Goal: Communication & Community: Answer question/provide support

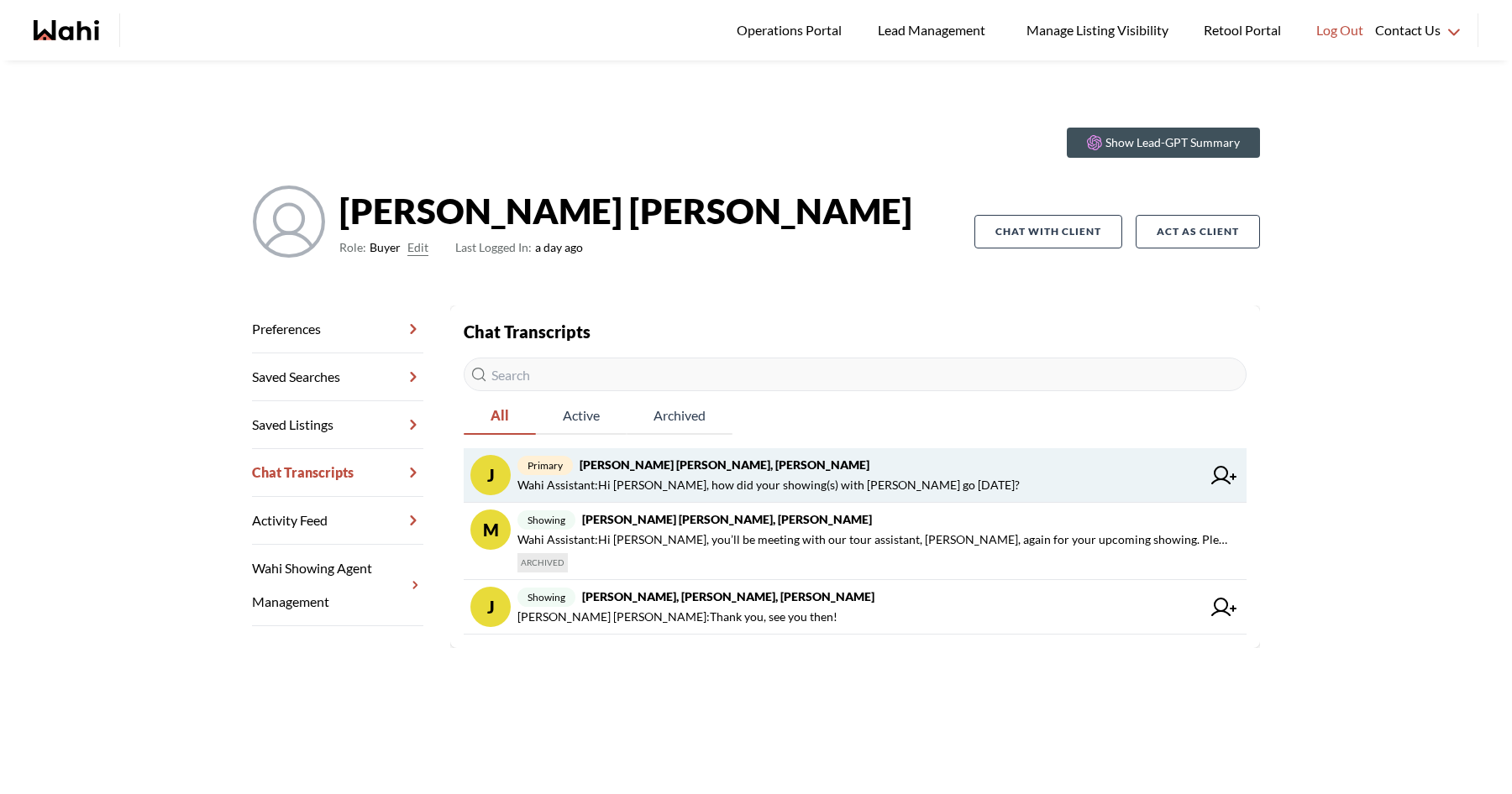
click at [704, 479] on span "Wahi Assistant : Hi Jeremy, how did your showing(s) with Paul go yesterday?" at bounding box center [769, 485] width 503 height 20
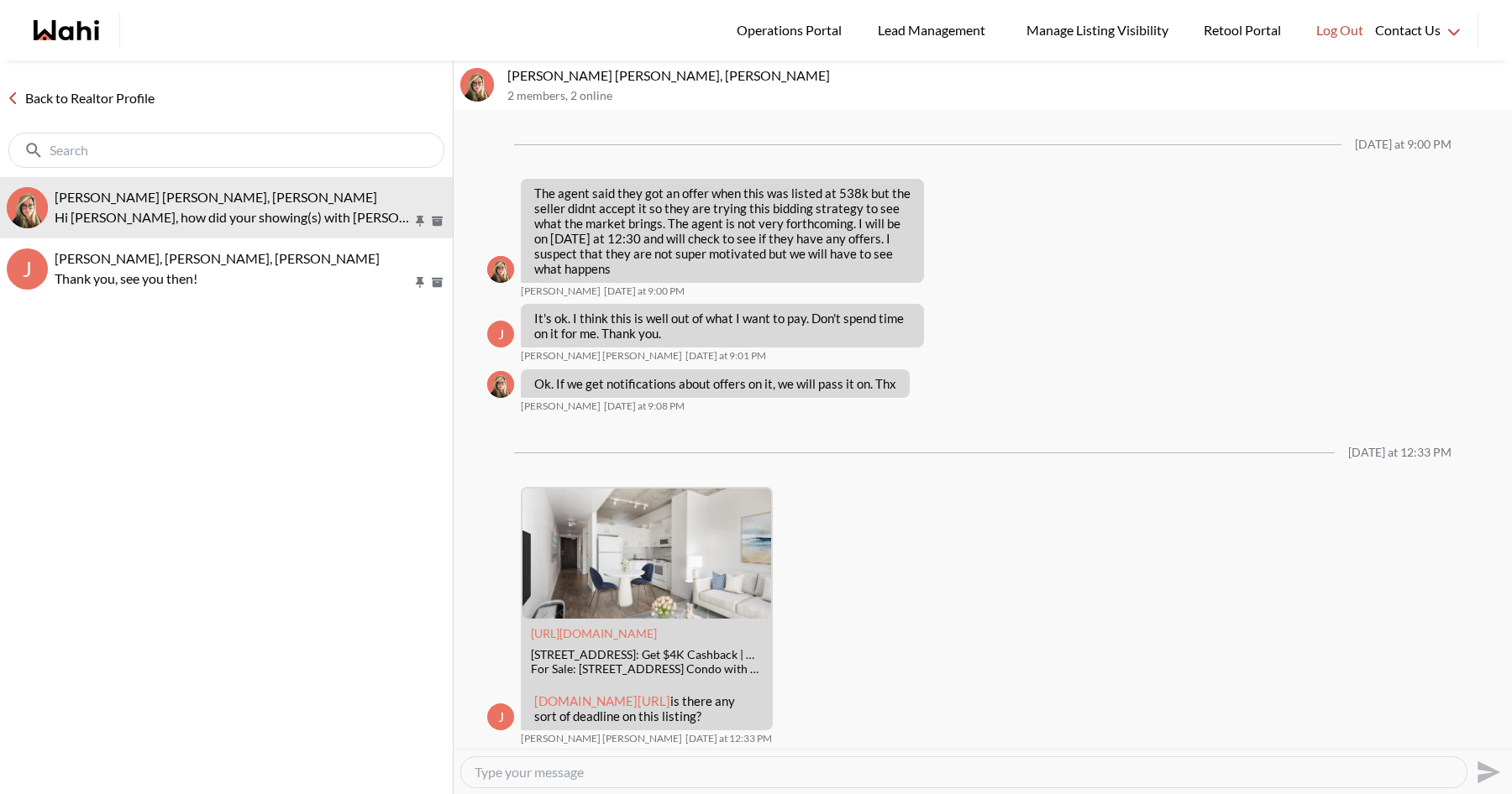
scroll to position [1419, 0]
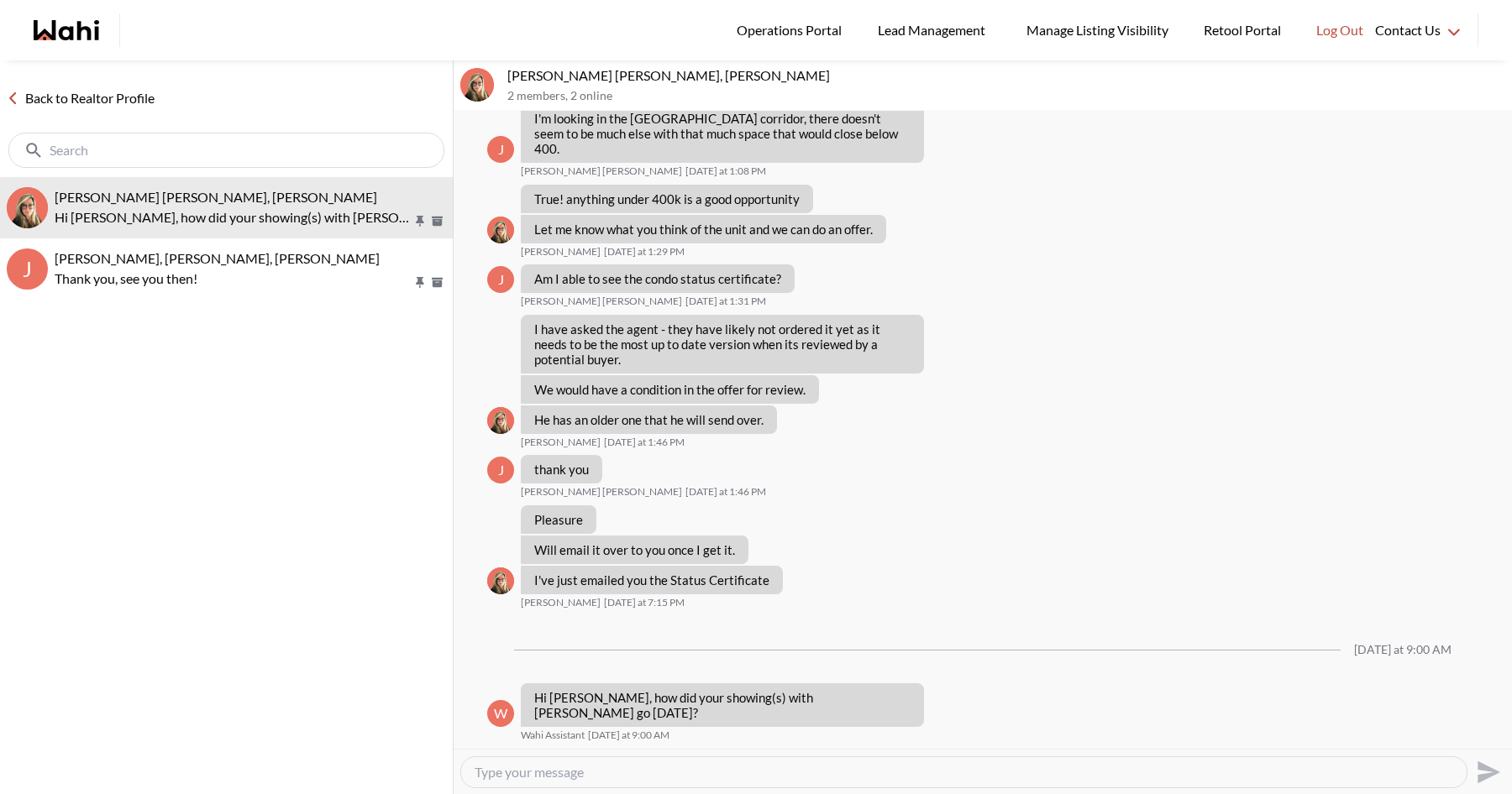
click at [108, 106] on link "Back to Realtor Profile" at bounding box center [80, 98] width 161 height 22
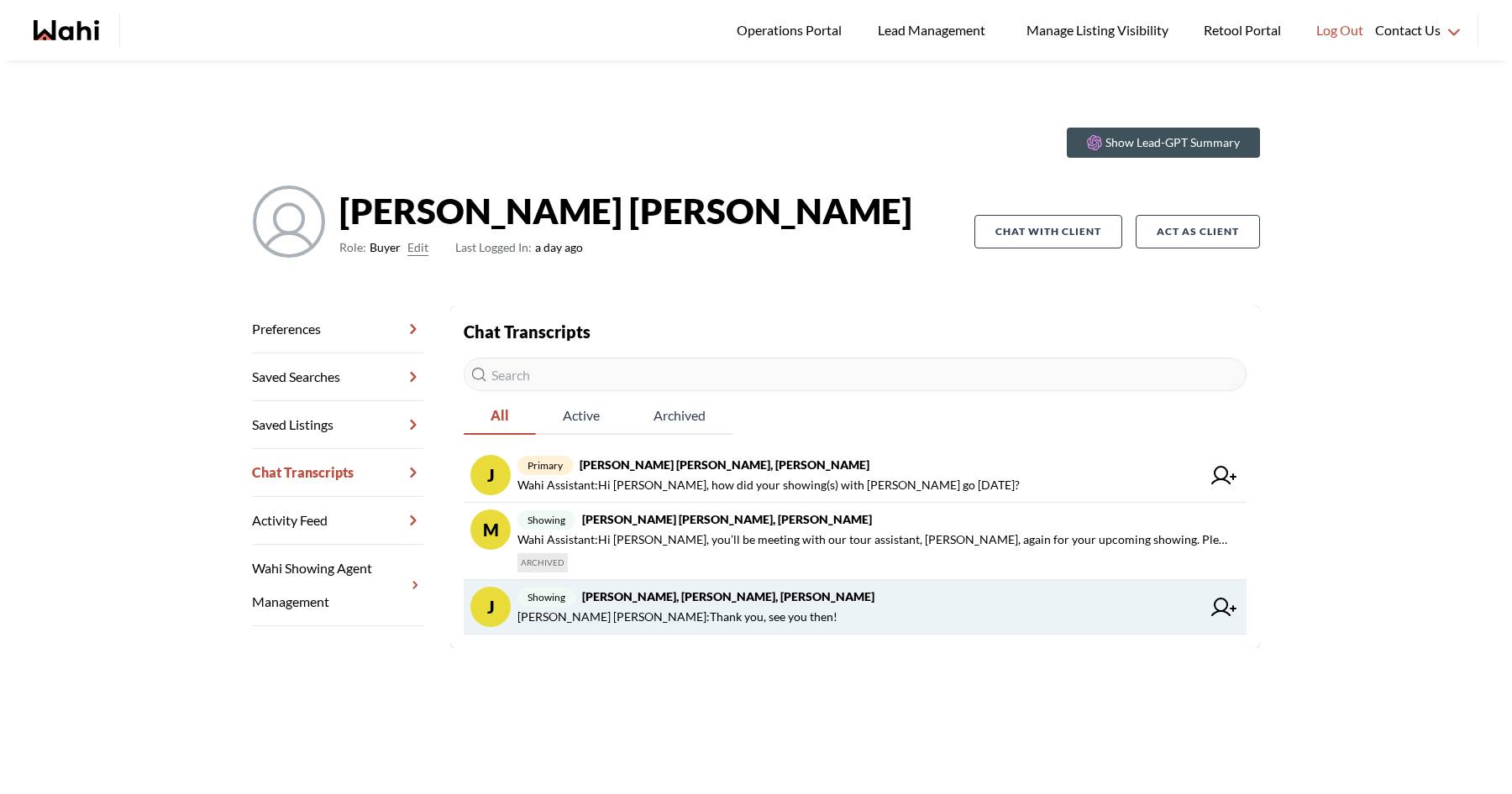
click at [680, 619] on span "Jeremy Tod : Thank you, see you then!" at bounding box center [677, 617] width 320 height 20
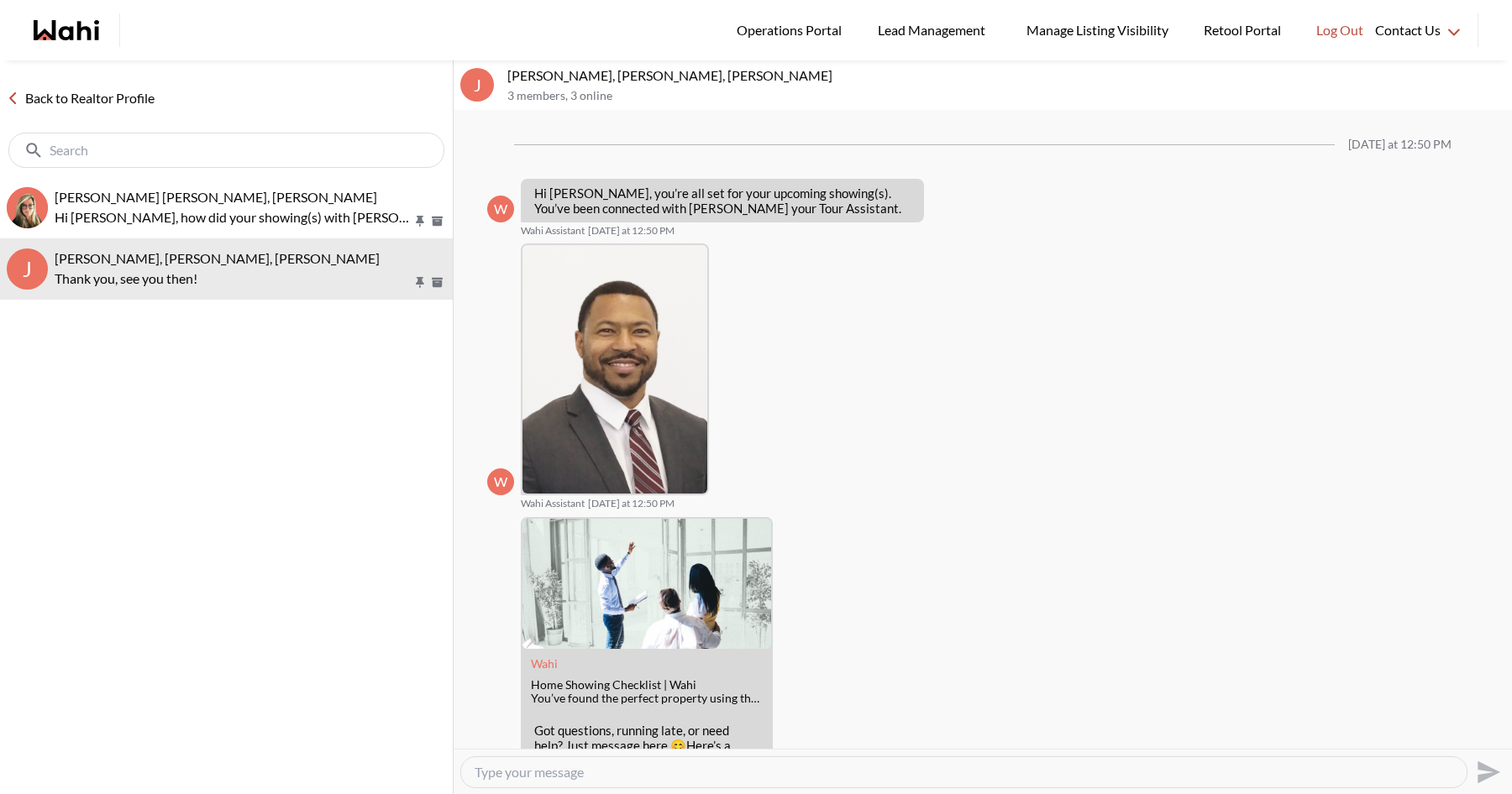
scroll to position [208, 0]
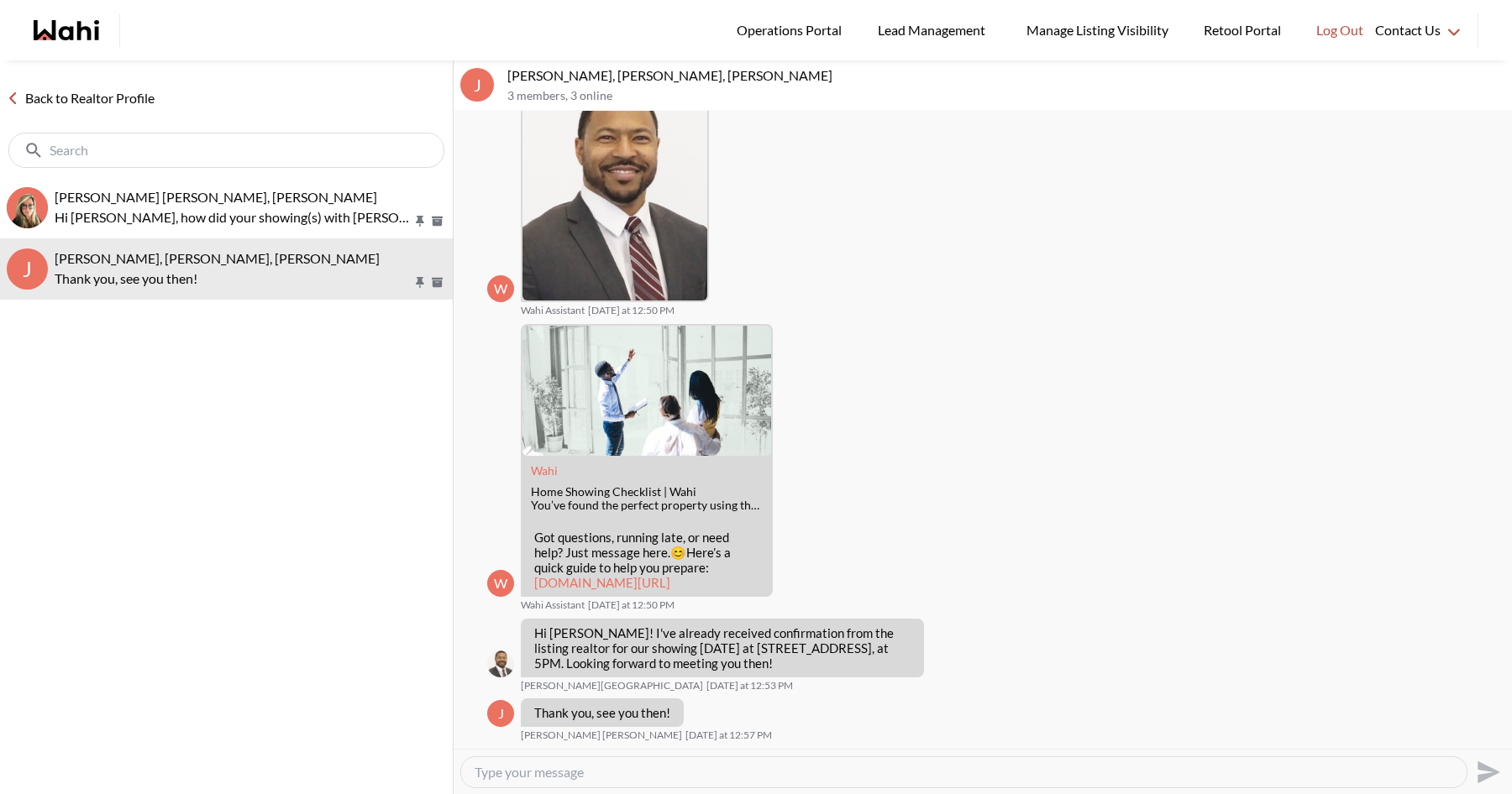
click at [96, 97] on link "Back to Realtor Profile" at bounding box center [80, 98] width 161 height 22
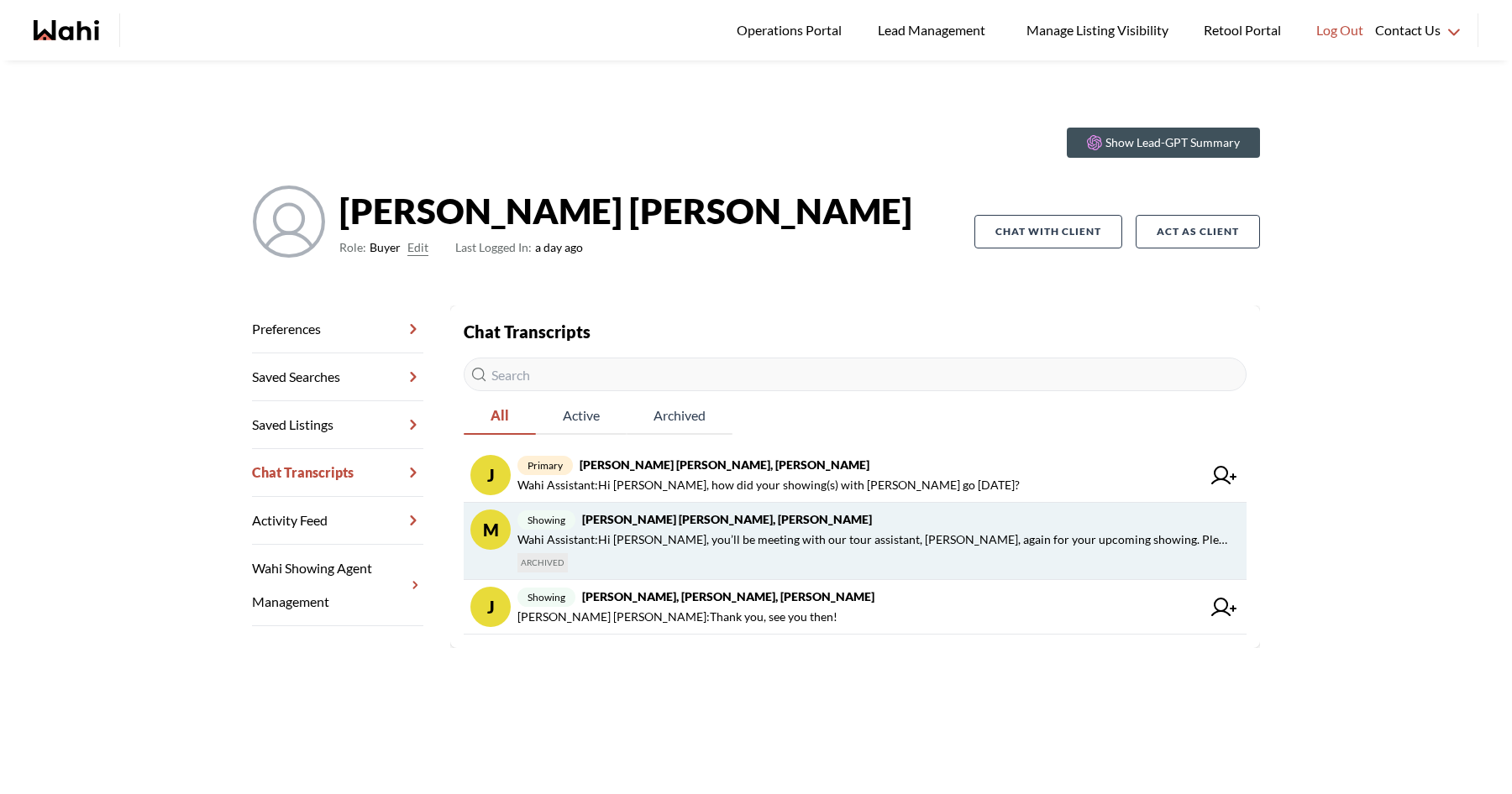
click at [712, 545] on span "Wahi Assistant : Hi Jeremy, you’ll be meeting with our tour assistant, Paul, ag…" at bounding box center [875, 539] width 716 height 20
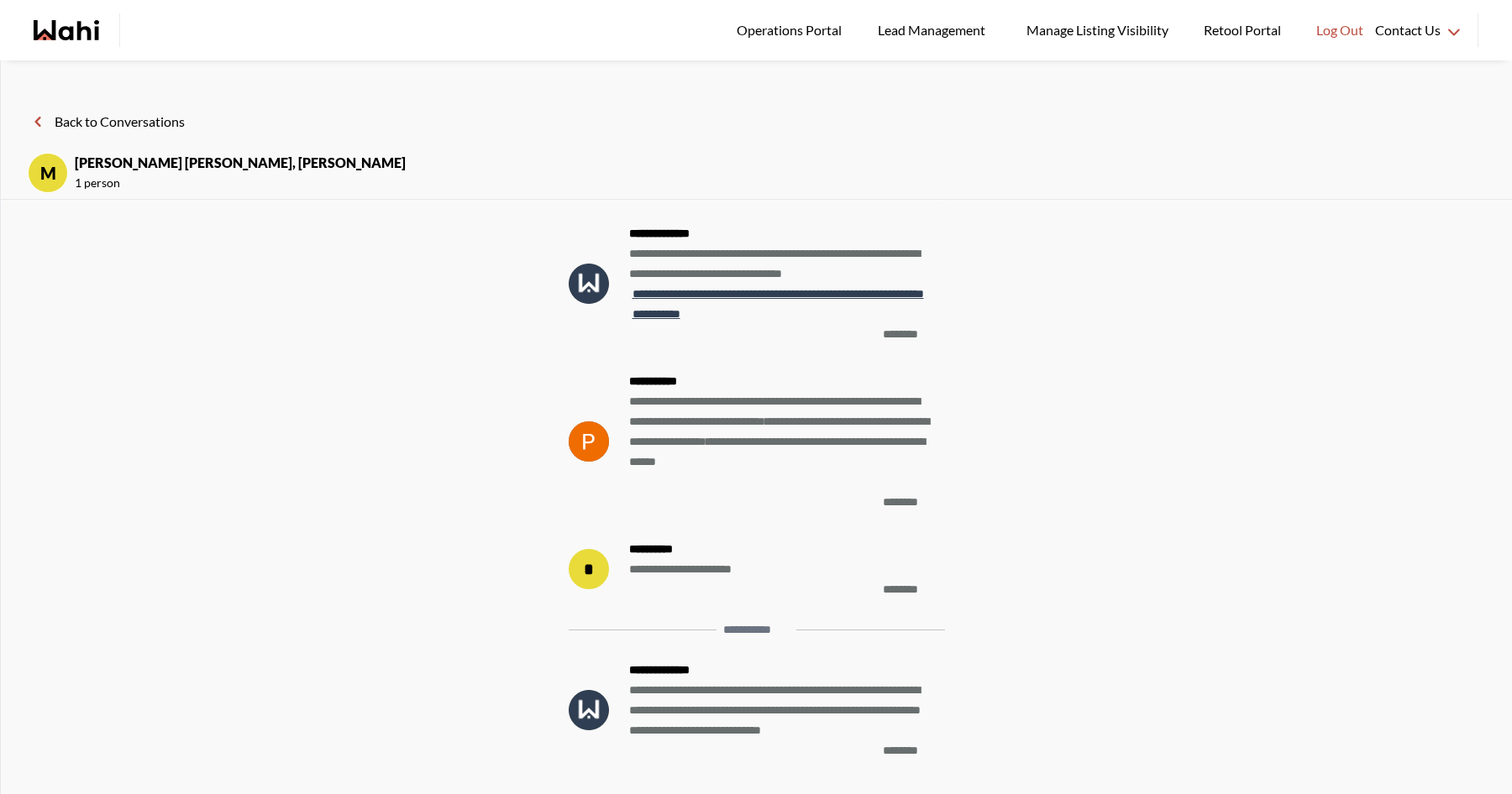
click at [144, 120] on button "Back to Conversations" at bounding box center [106, 122] width 157 height 22
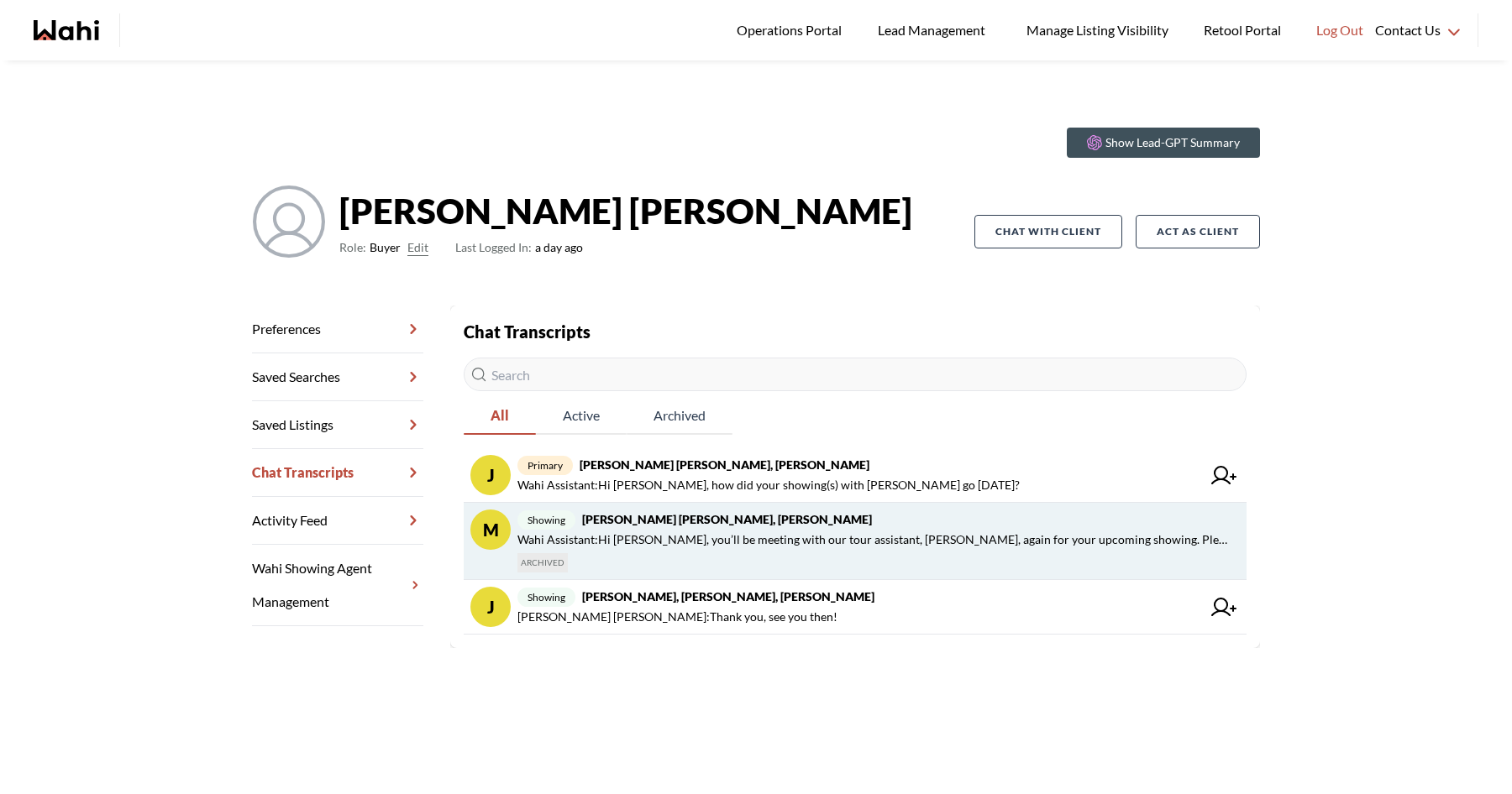
click at [652, 545] on span "Wahi Assistant : Hi Jeremy, you’ll be meeting with our tour assistant, Paul, ag…" at bounding box center [875, 539] width 716 height 20
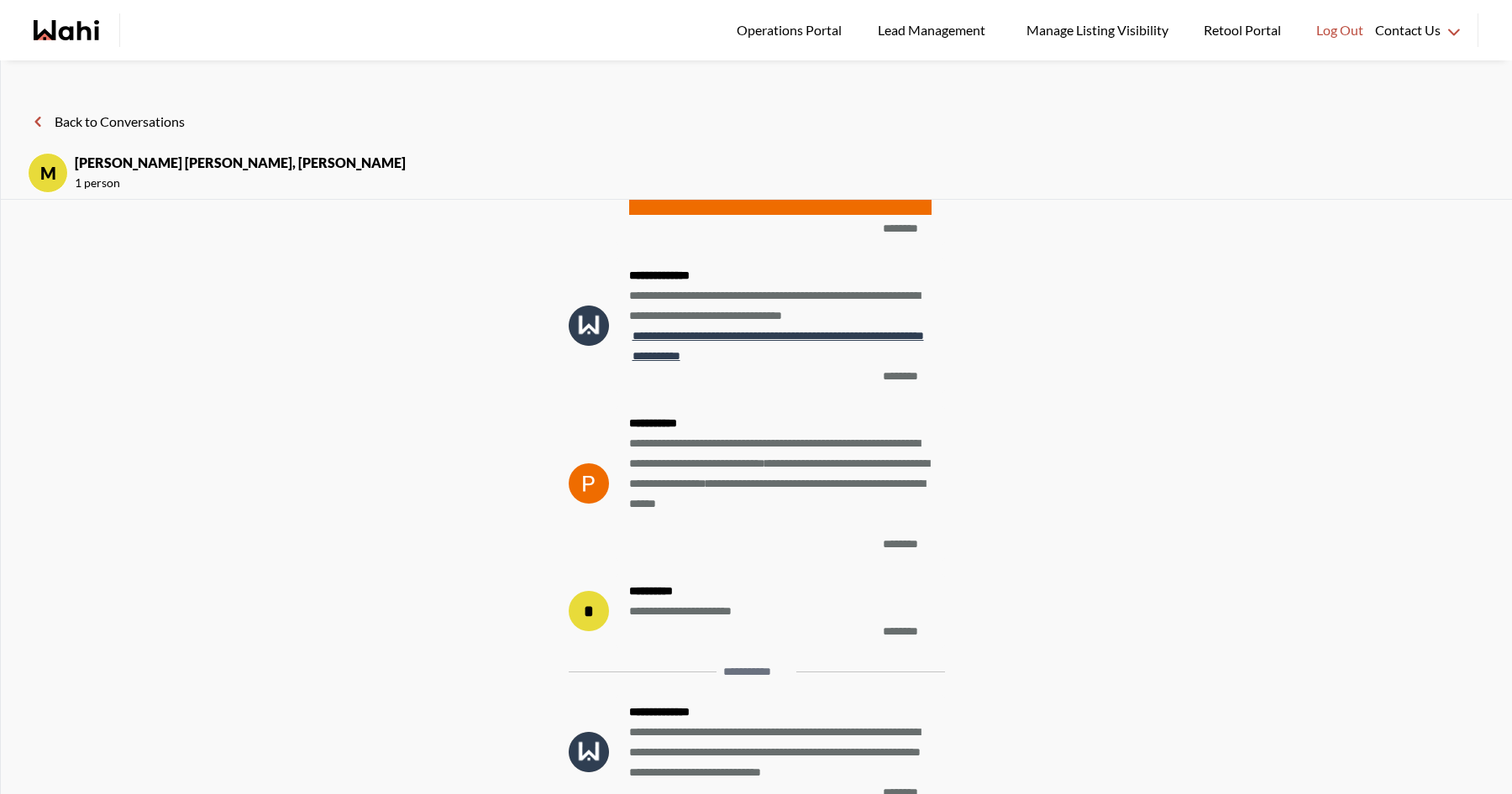
scroll to position [-63, 0]
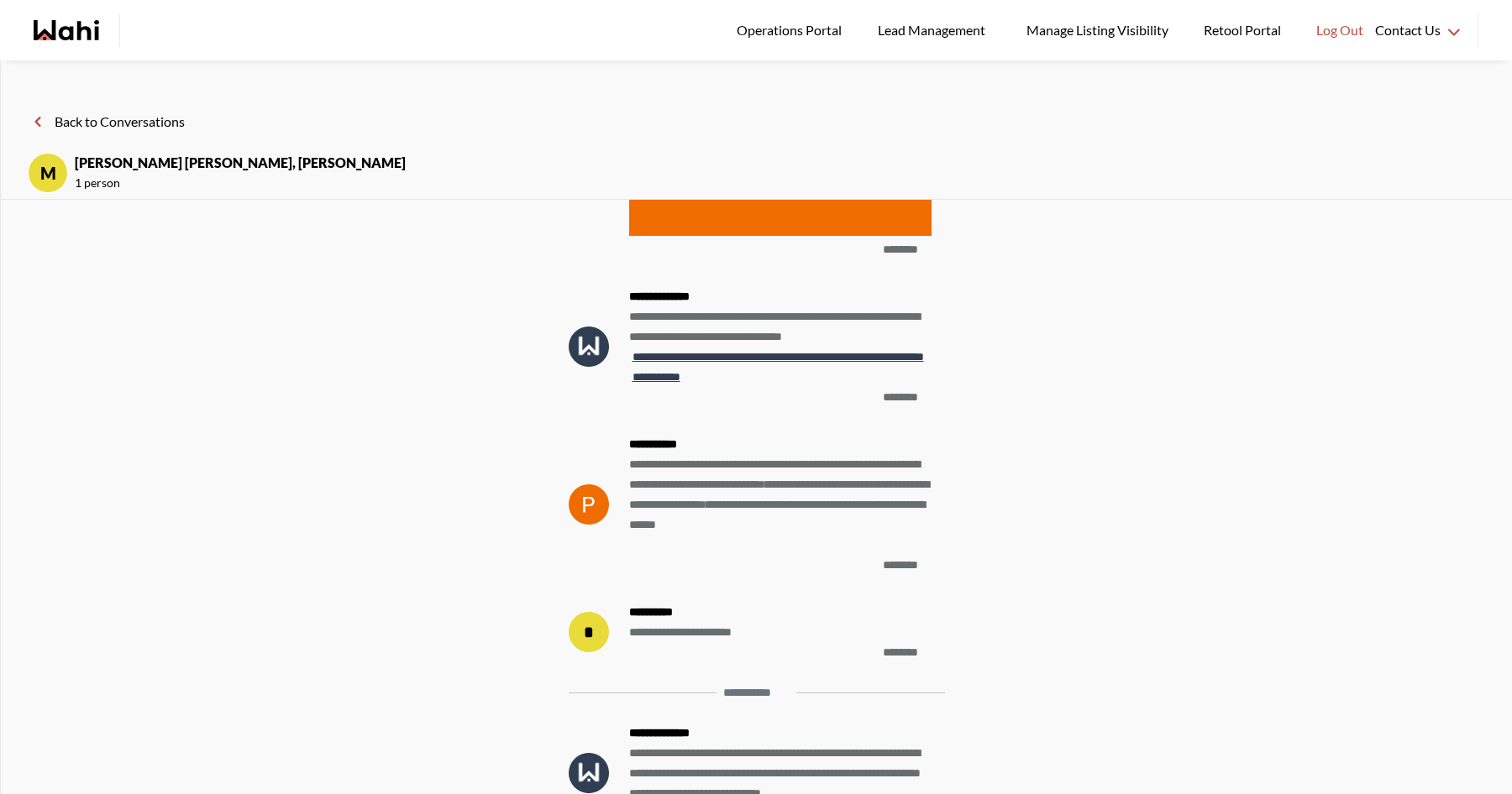
click at [124, 123] on button "Back to Conversations" at bounding box center [106, 122] width 157 height 22
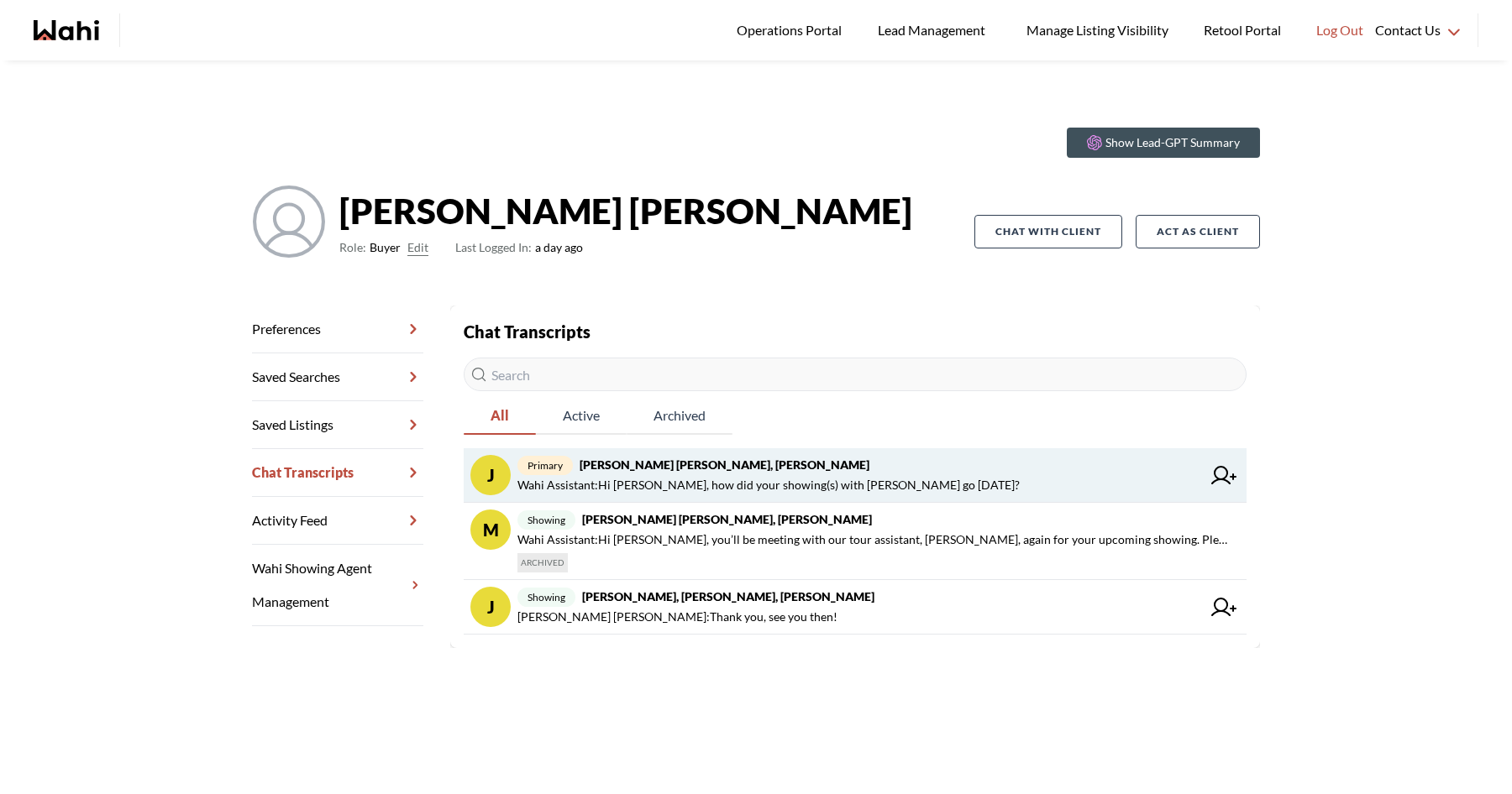
click at [605, 489] on span "Wahi Assistant : Hi Jeremy, how did your showing(s) with Paul go yesterday?" at bounding box center [769, 485] width 503 height 20
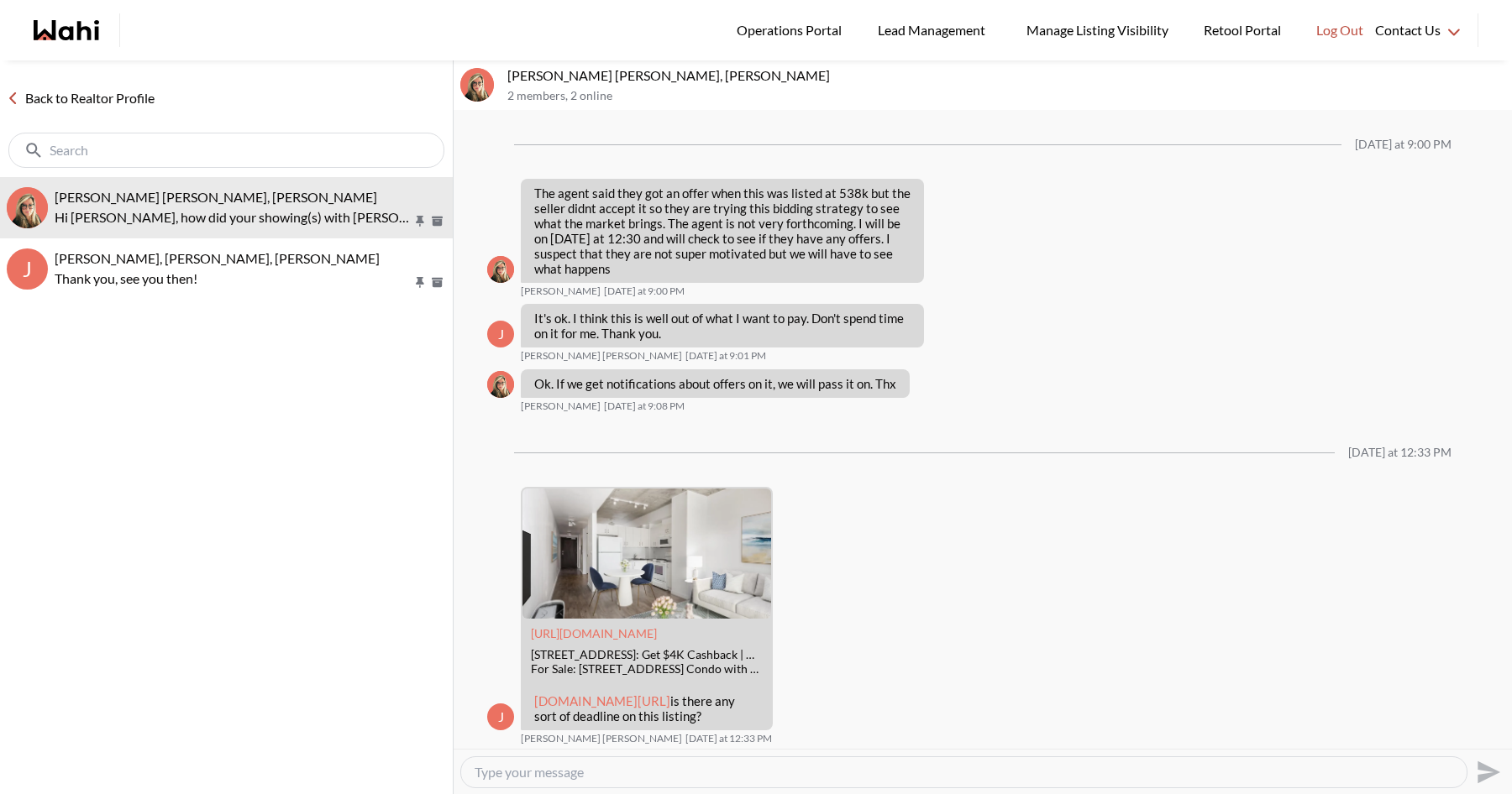
scroll to position [1419, 0]
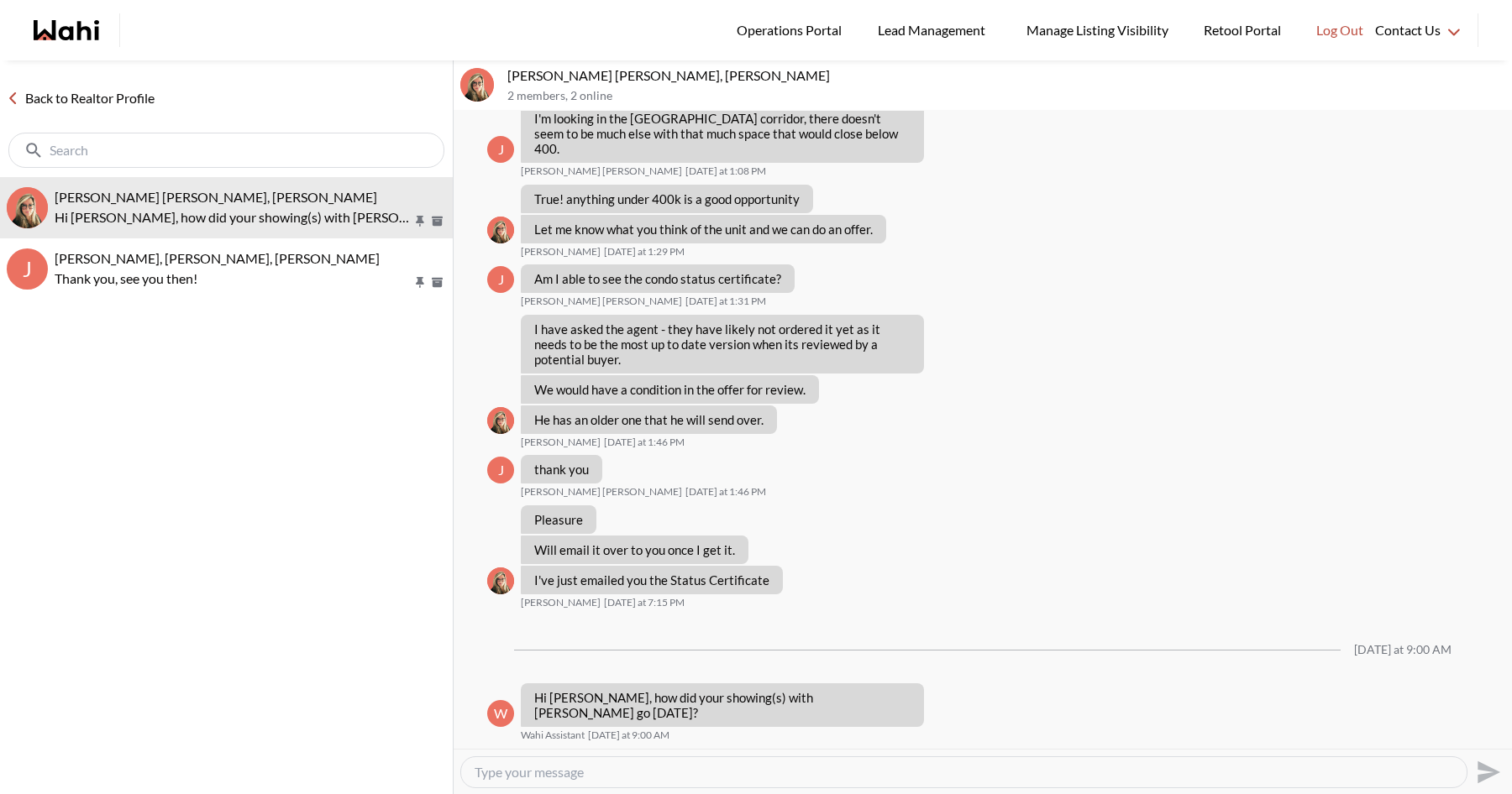
click at [138, 104] on link "Back to Realtor Profile" at bounding box center [80, 98] width 161 height 22
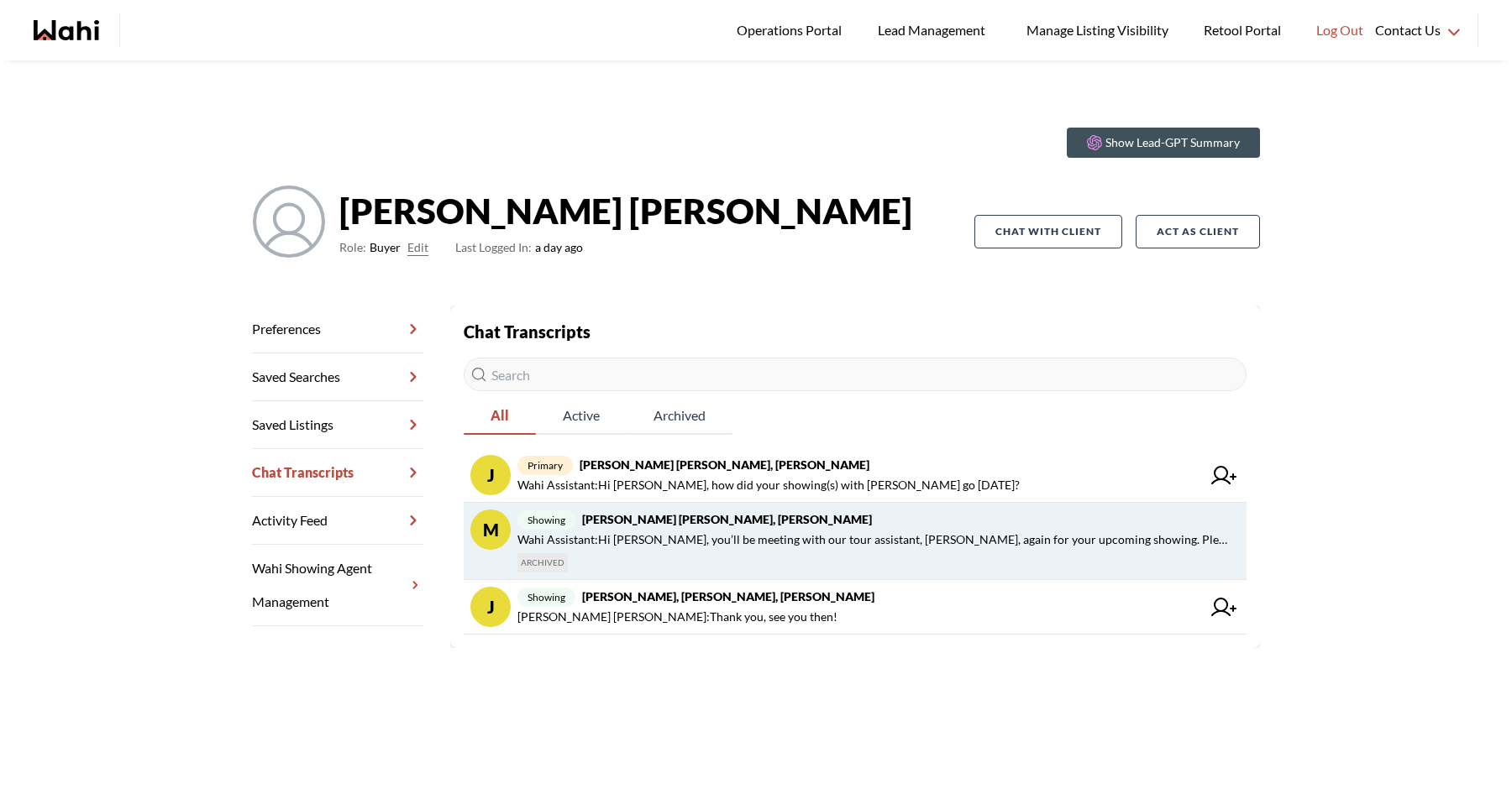
click at [660, 541] on span "Wahi Assistant : Hi Jeremy, you’ll be meeting with our tour assistant, Paul, ag…" at bounding box center [875, 539] width 716 height 20
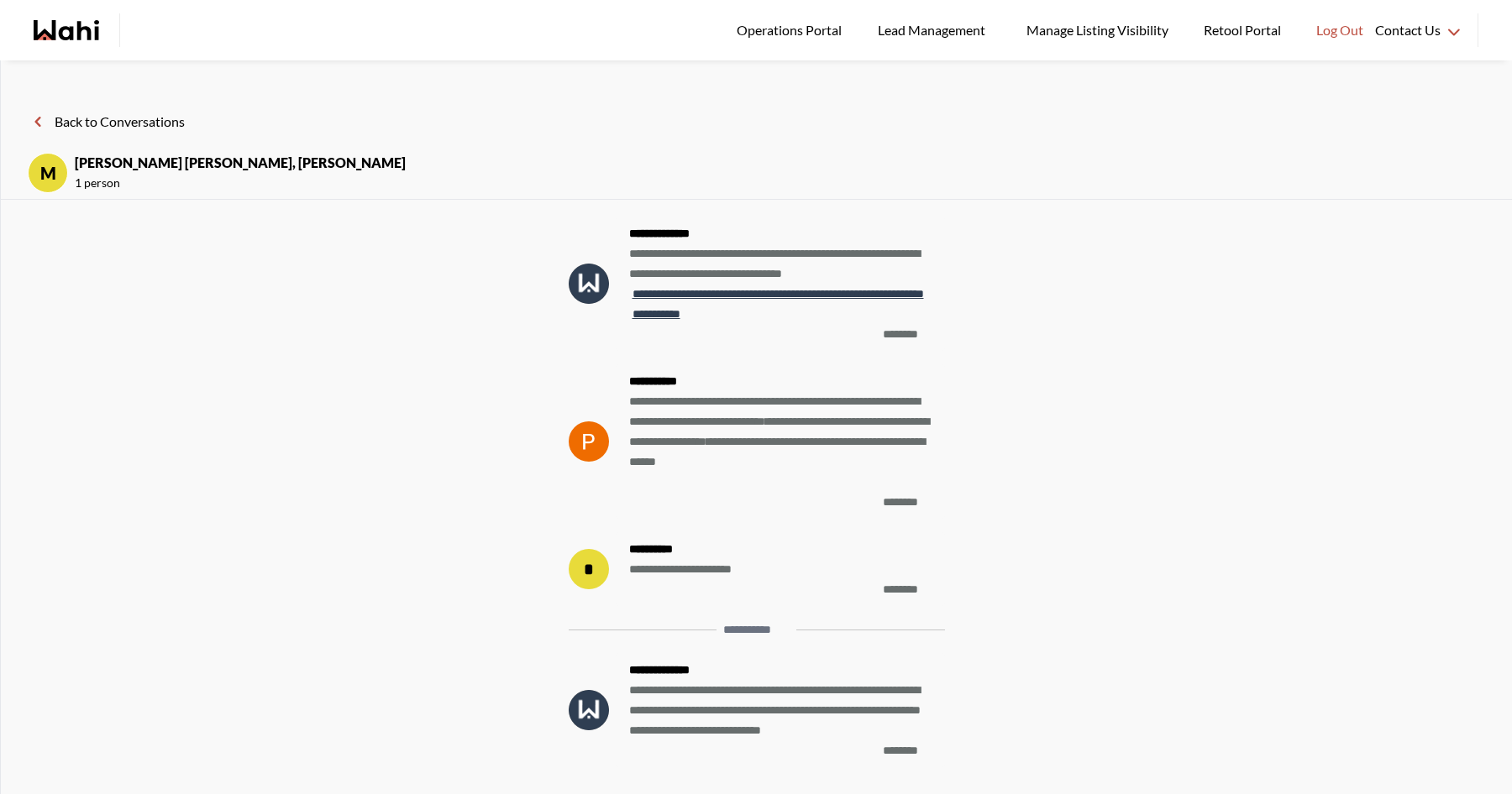
click at [130, 129] on button "Back to Conversations" at bounding box center [106, 122] width 157 height 22
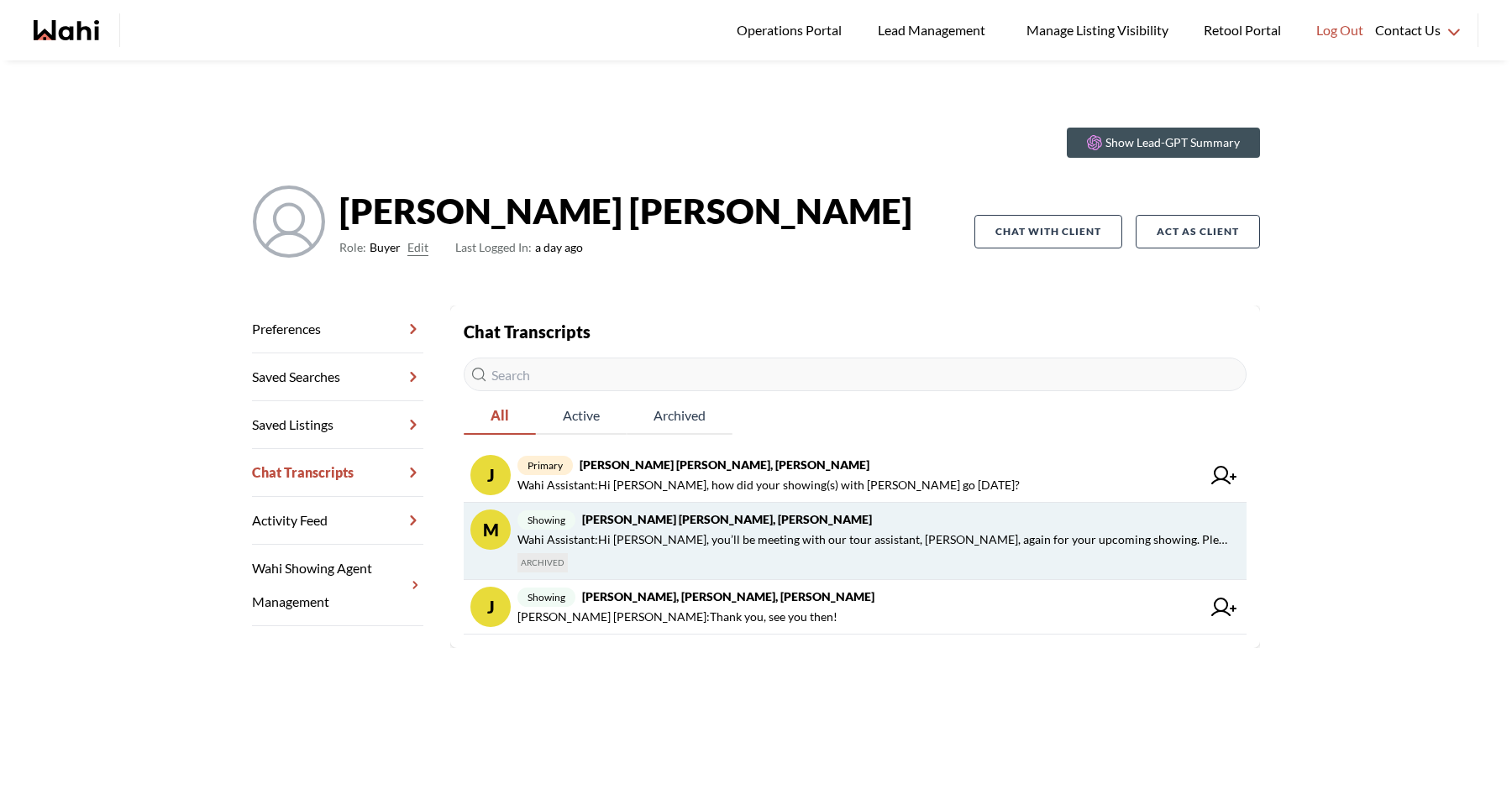
click at [669, 543] on span "Wahi Assistant : Hi Jeremy, you’ll be meeting with our tour assistant, Paul, ag…" at bounding box center [875, 539] width 716 height 20
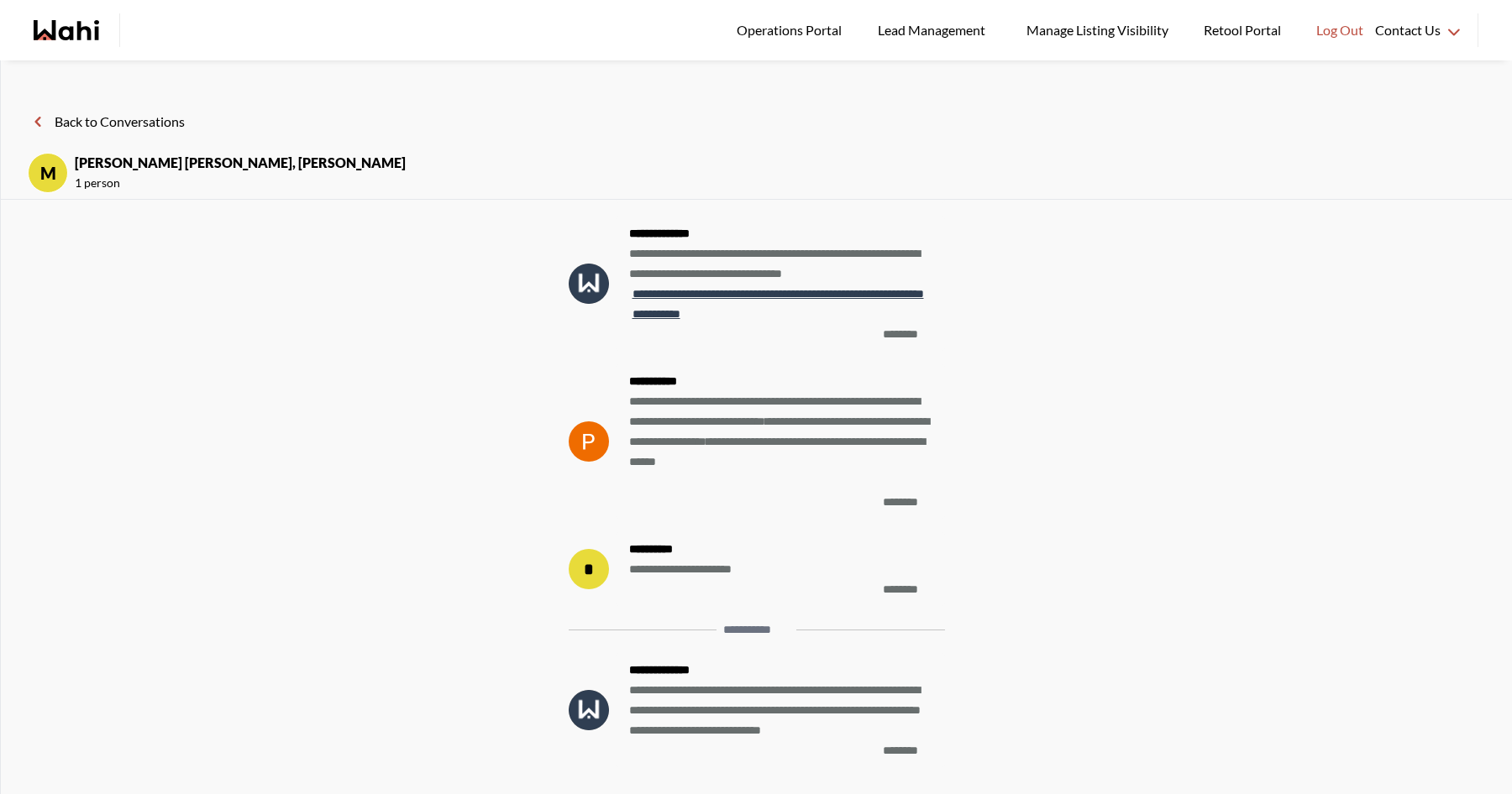
click at [168, 120] on button "Back to Conversations" at bounding box center [106, 122] width 157 height 22
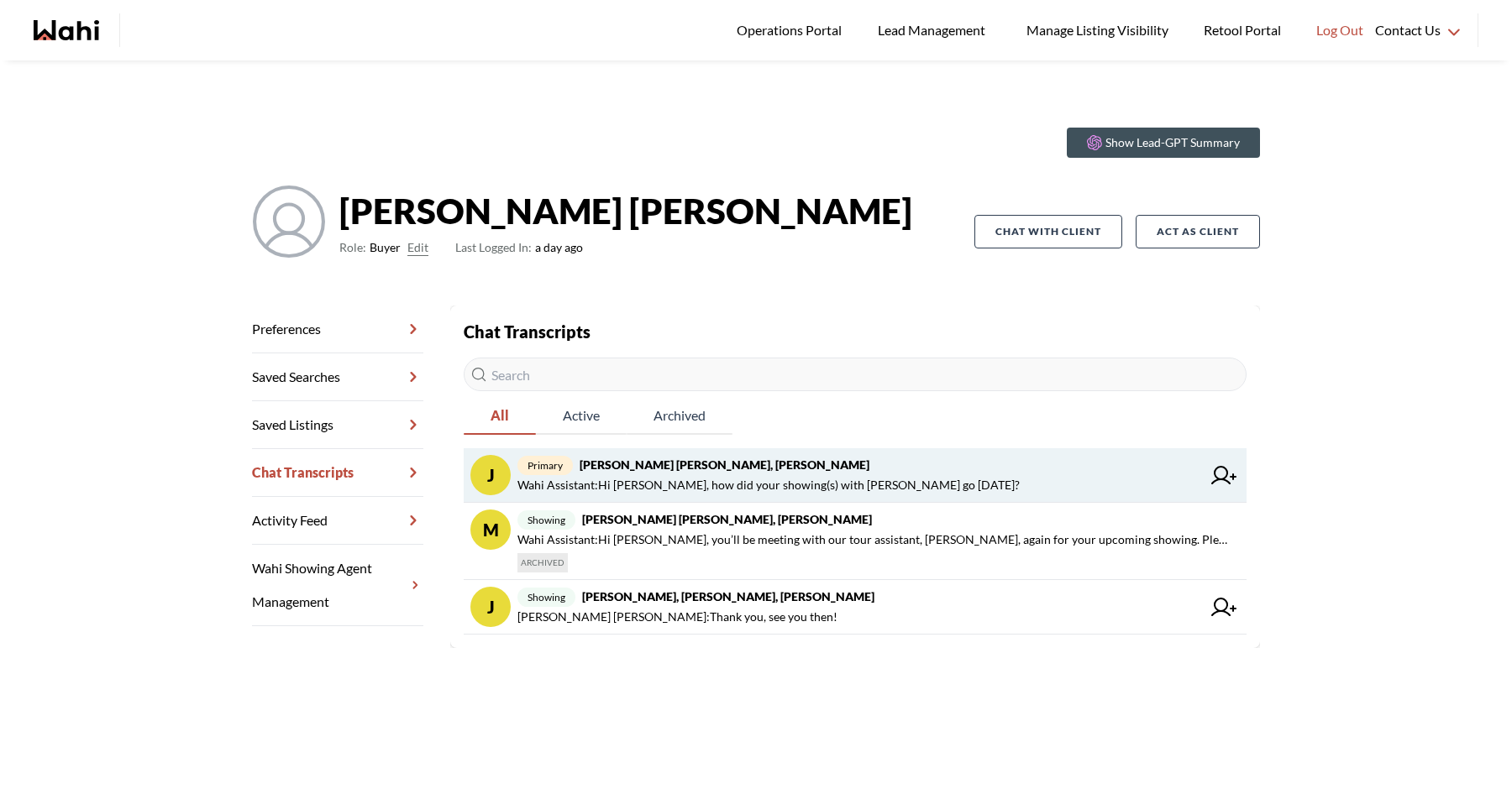
click at [708, 486] on span "Wahi Assistant : Hi Jeremy, how did your showing(s) with Paul go yesterday?" at bounding box center [769, 485] width 503 height 20
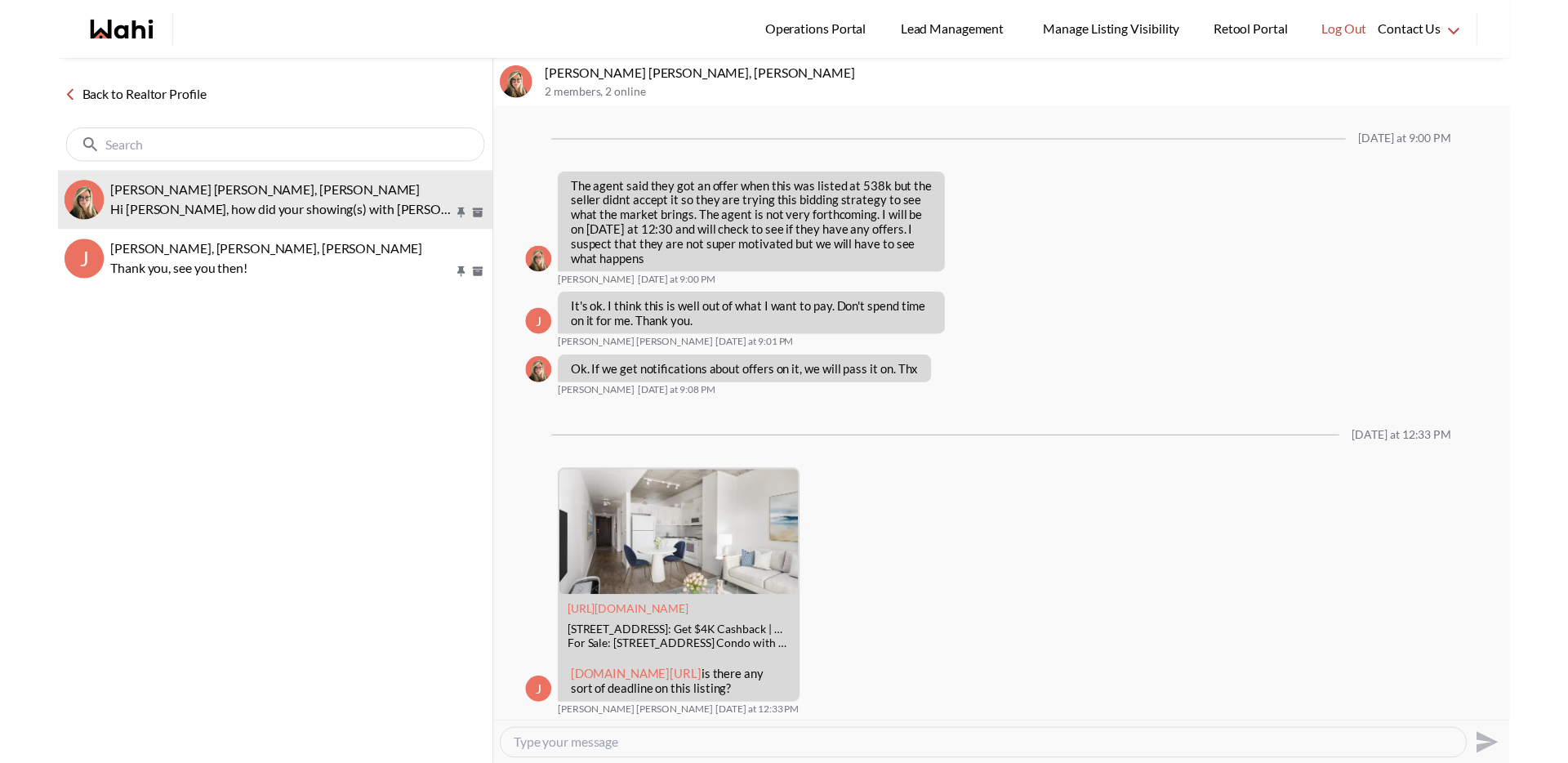
scroll to position [1380, 0]
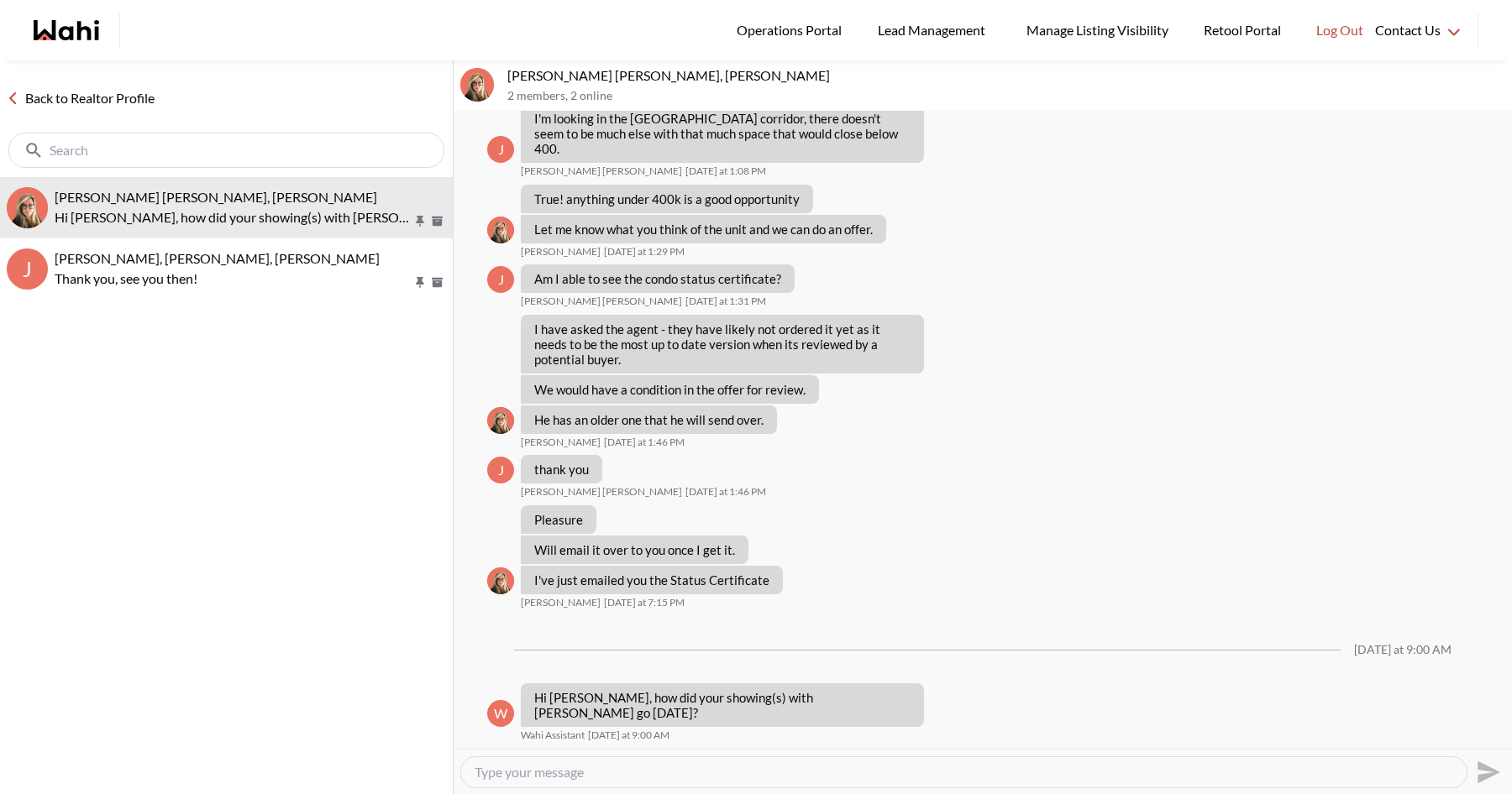
click at [119, 103] on link "Back to Realtor Profile" at bounding box center [80, 98] width 161 height 22
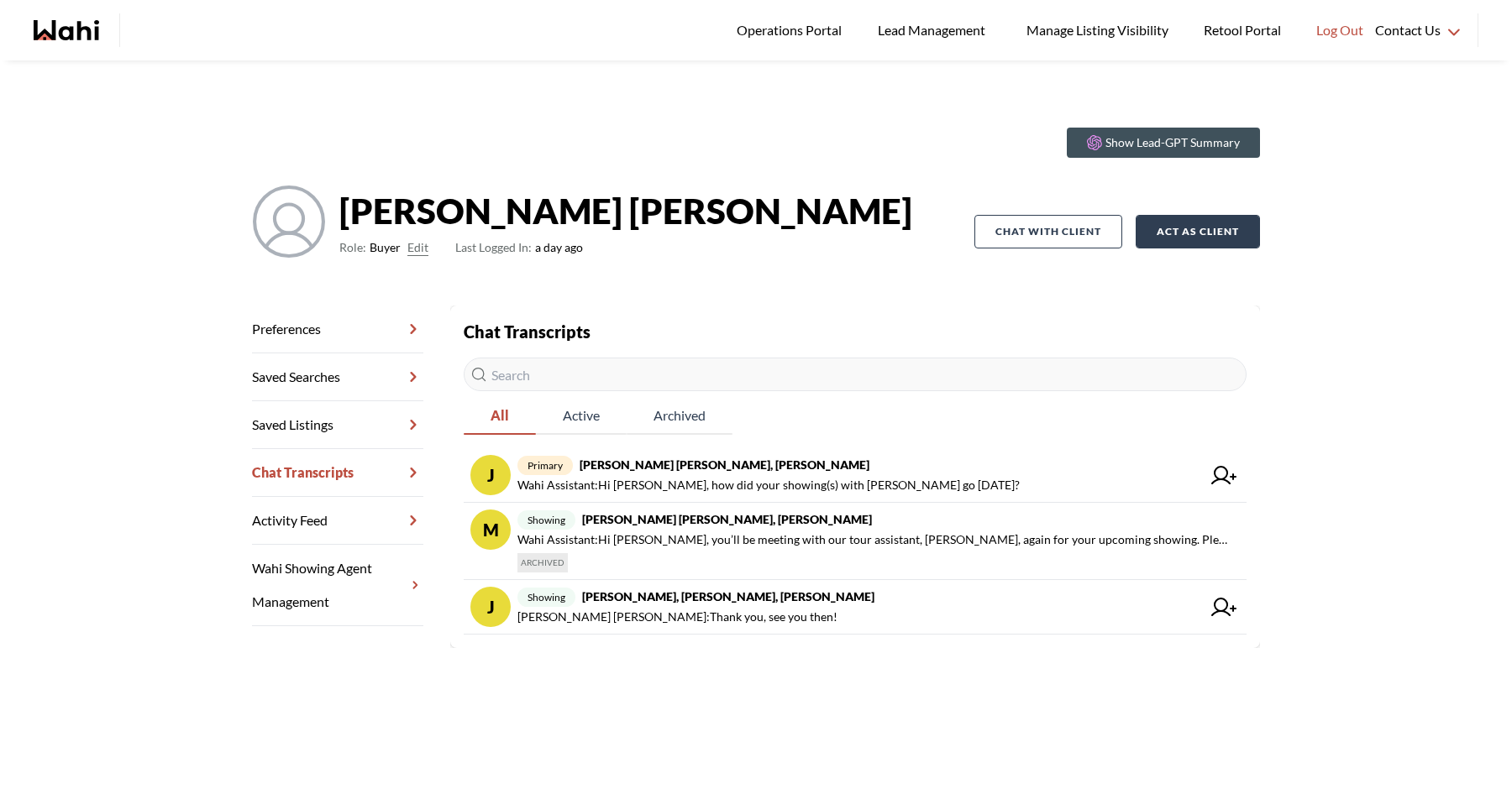
click at [1202, 236] on button "Act as Client" at bounding box center [1197, 232] width 124 height 33
